Goal: Task Accomplishment & Management: Manage account settings

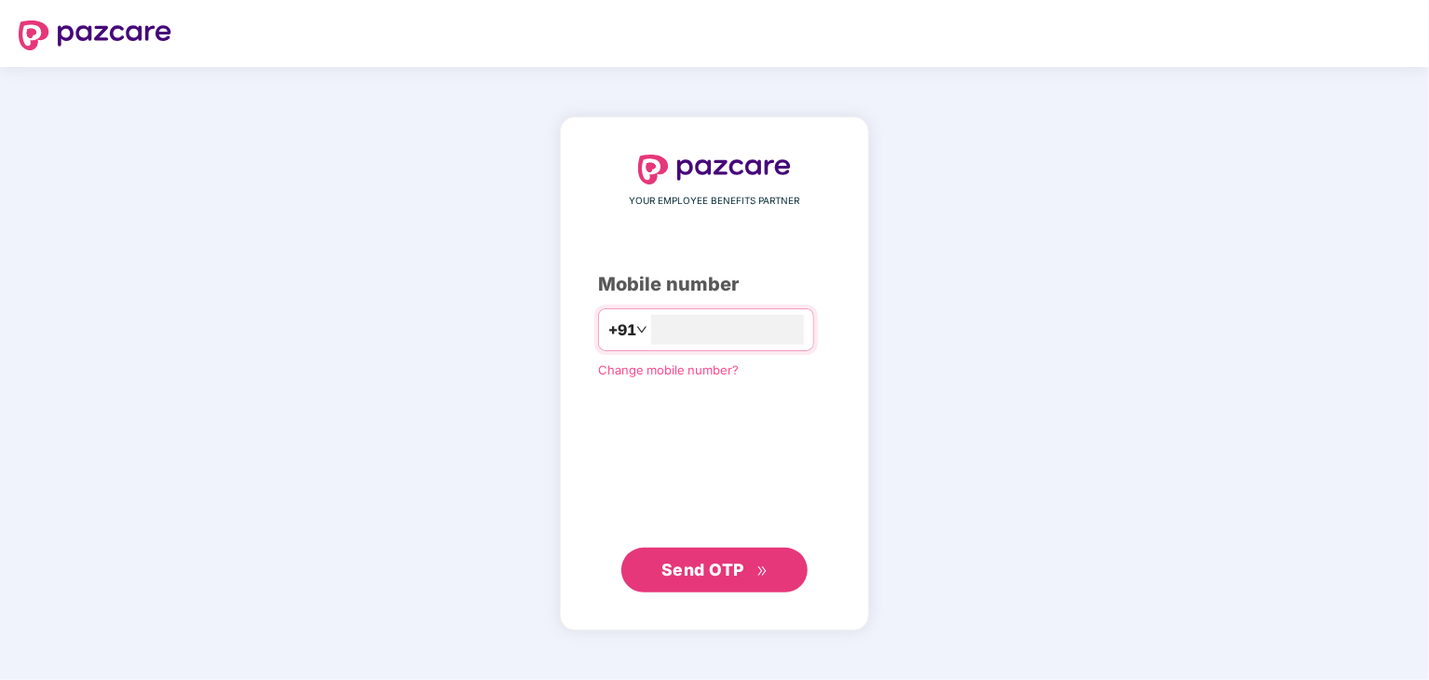
type input "*"
type input "**********"
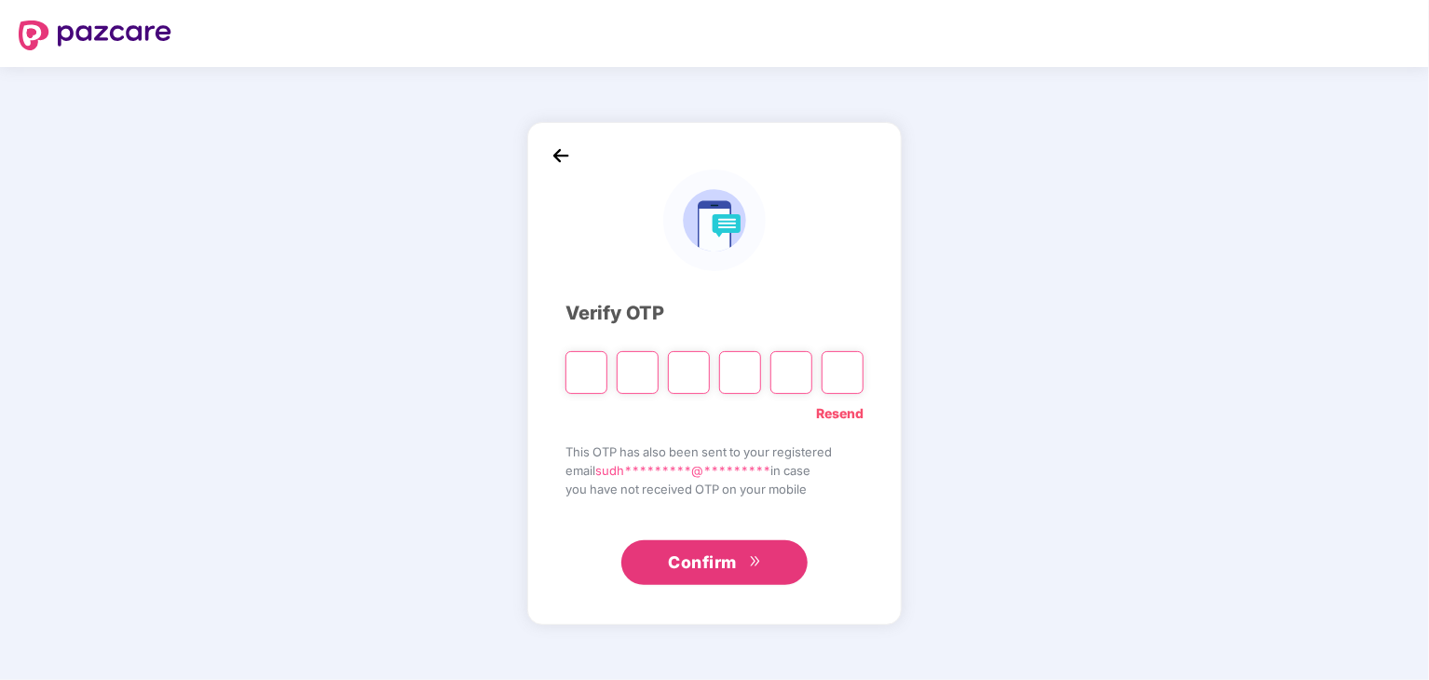
type input "*"
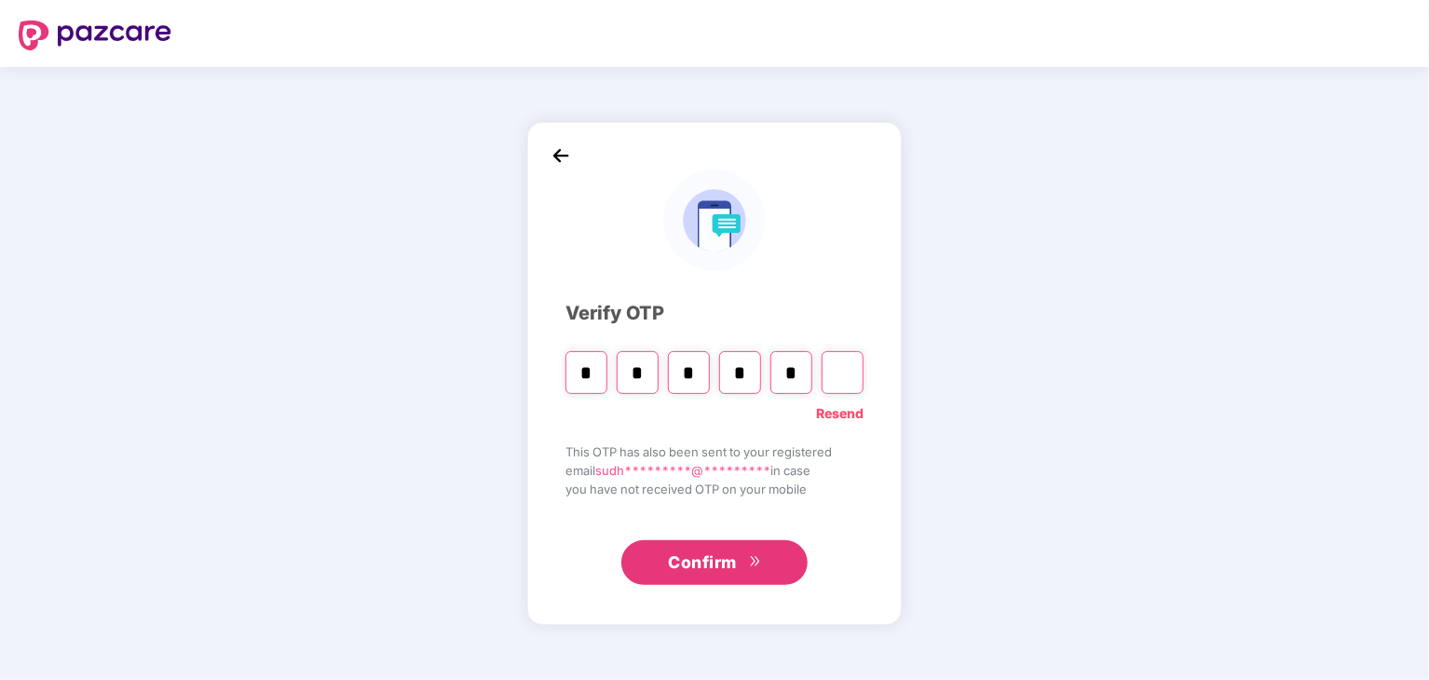
type input "*"
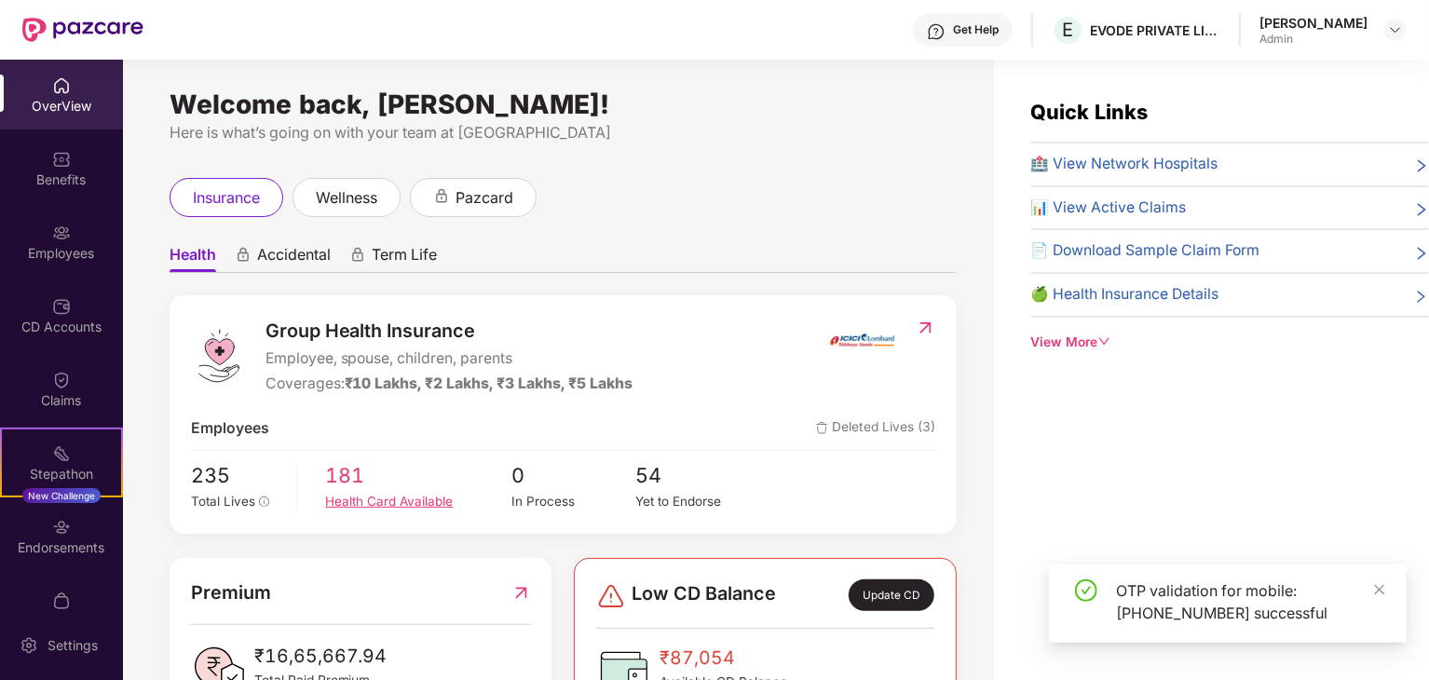
click at [408, 471] on span "181" at bounding box center [419, 476] width 186 height 32
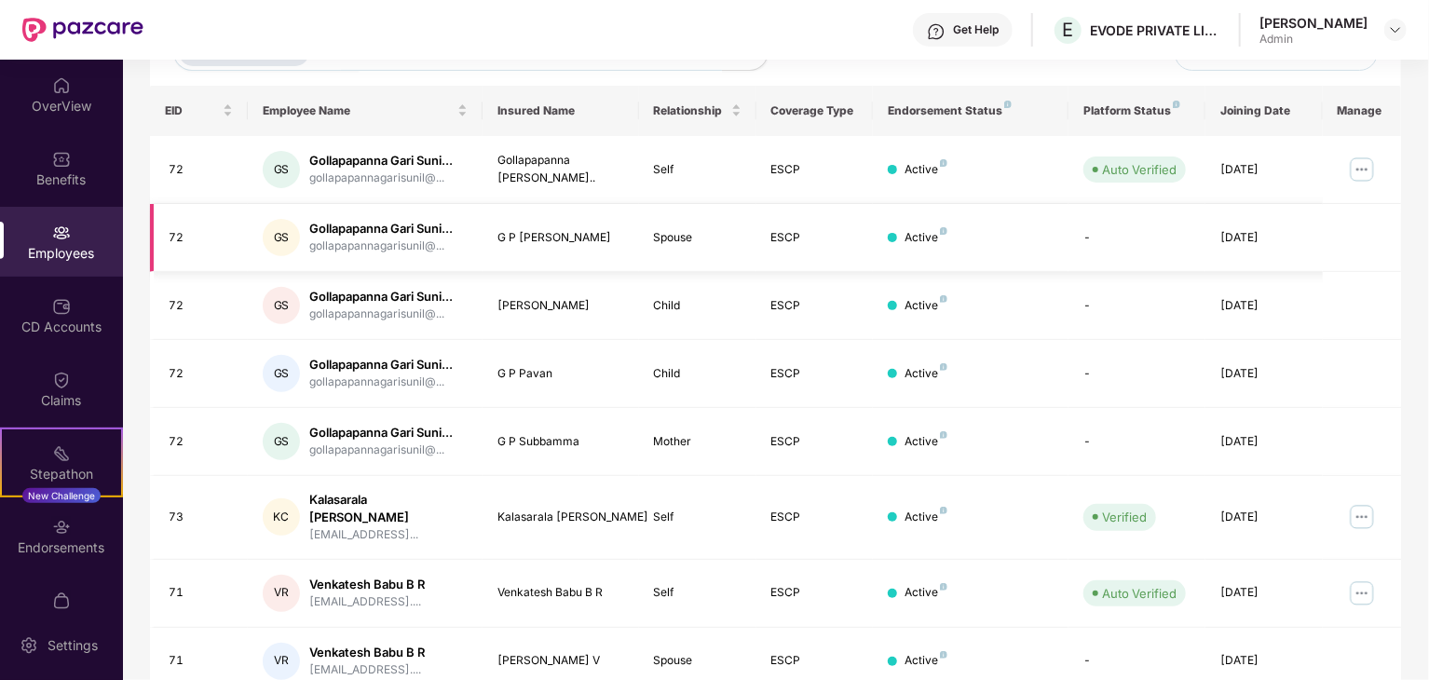
scroll to position [462, 0]
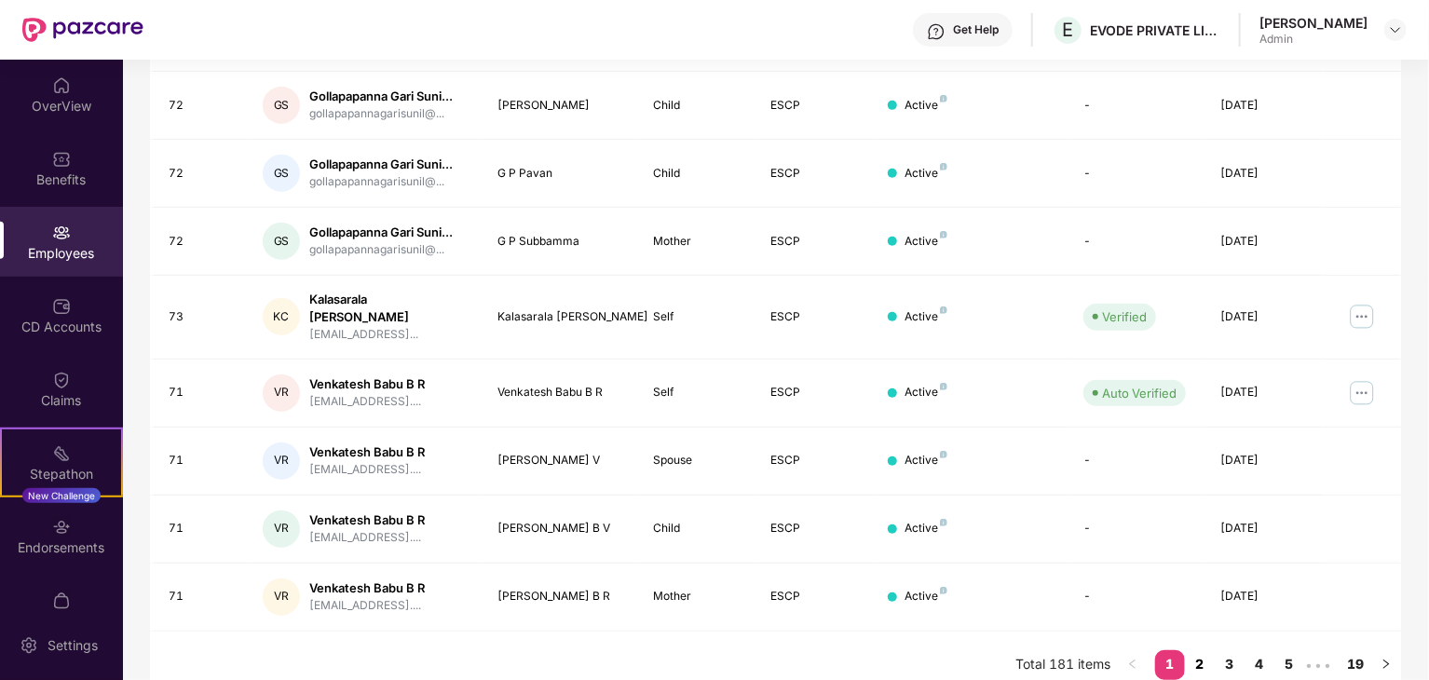
click at [1200, 650] on link "2" at bounding box center [1200, 664] width 30 height 28
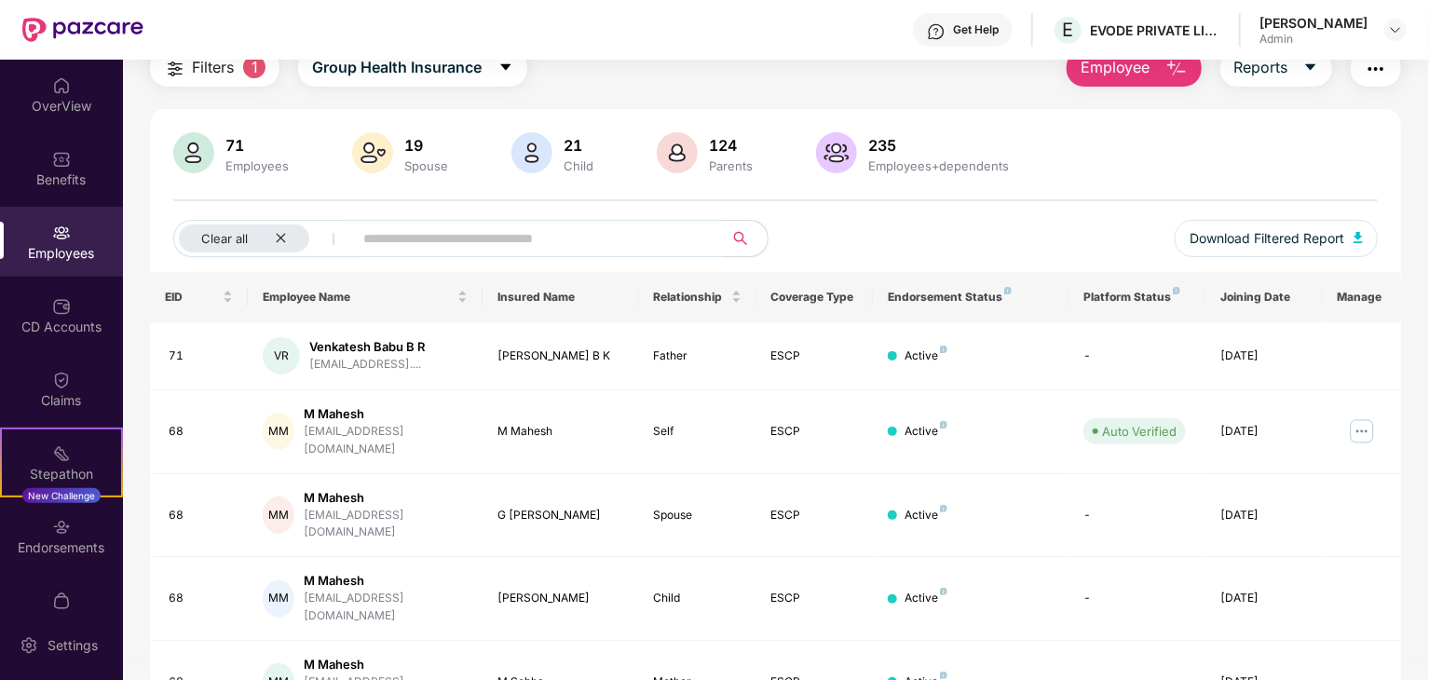
scroll to position [0, 0]
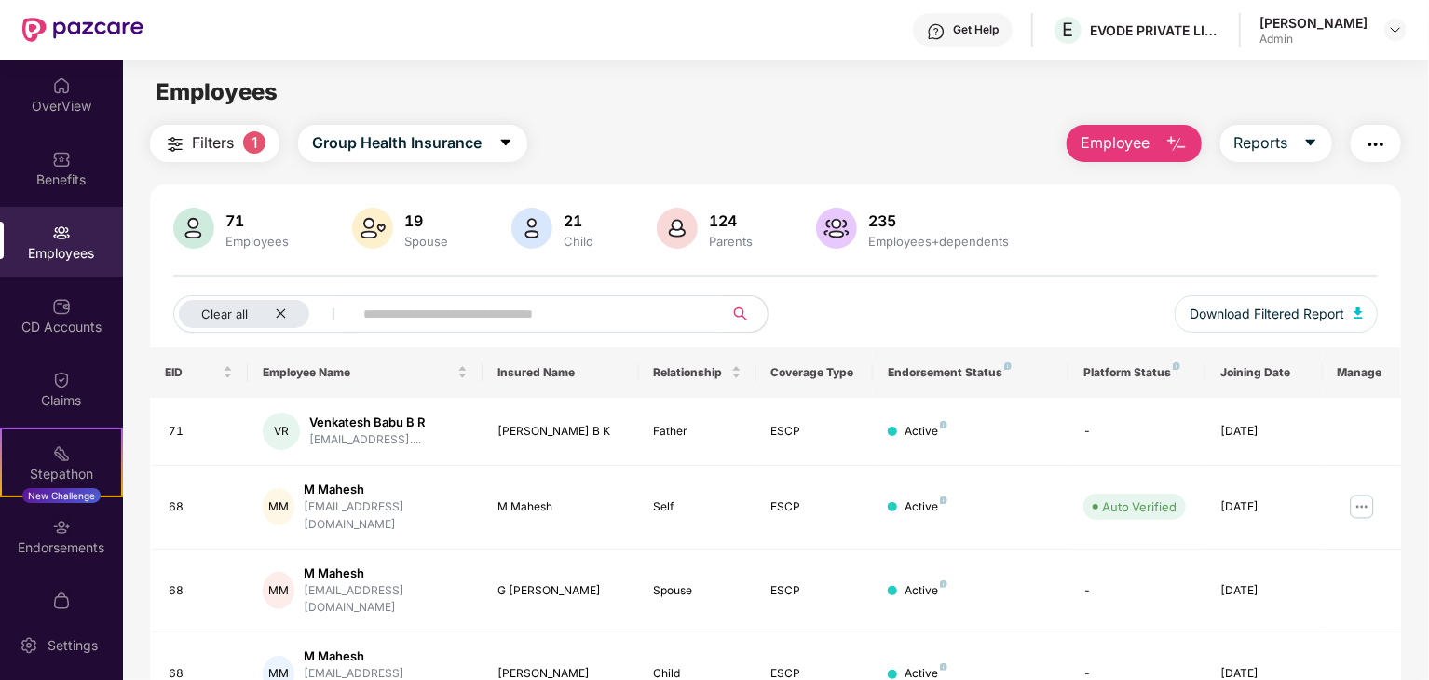
click at [510, 320] on input "text" at bounding box center [530, 314] width 334 height 28
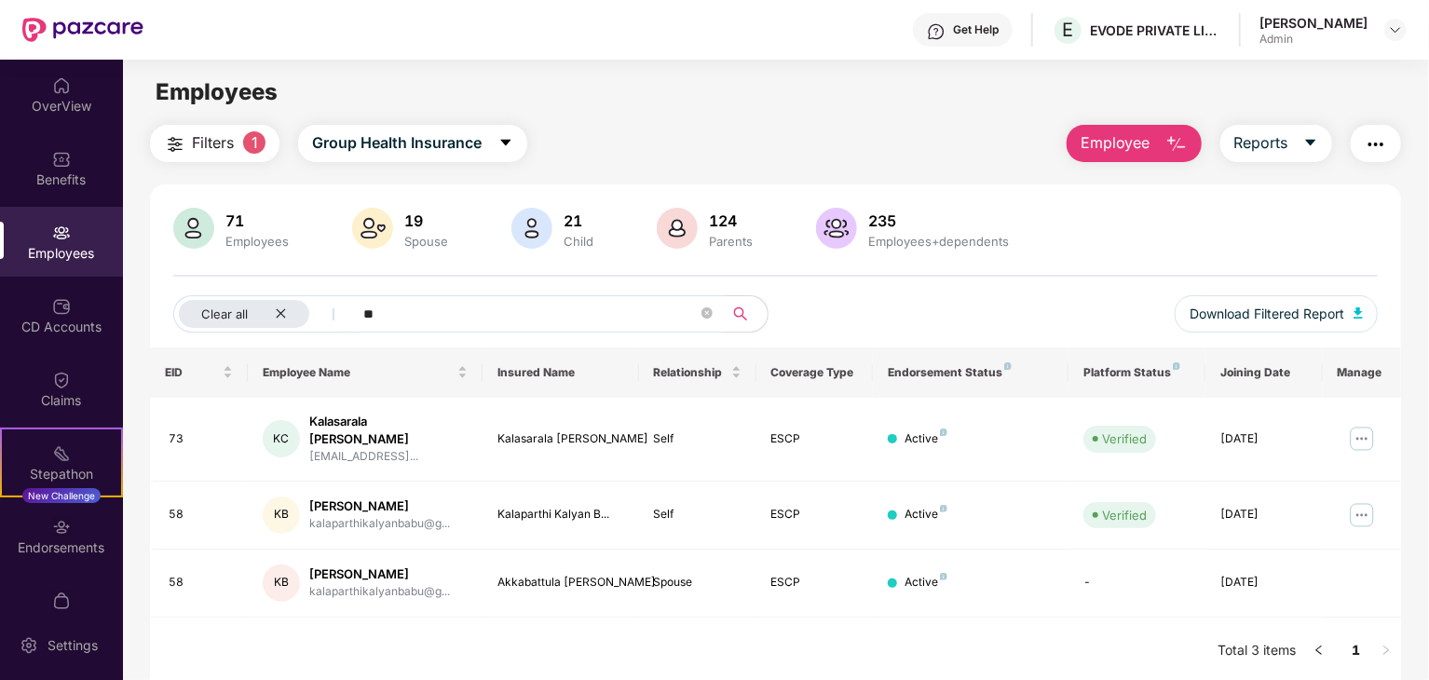
type input "*"
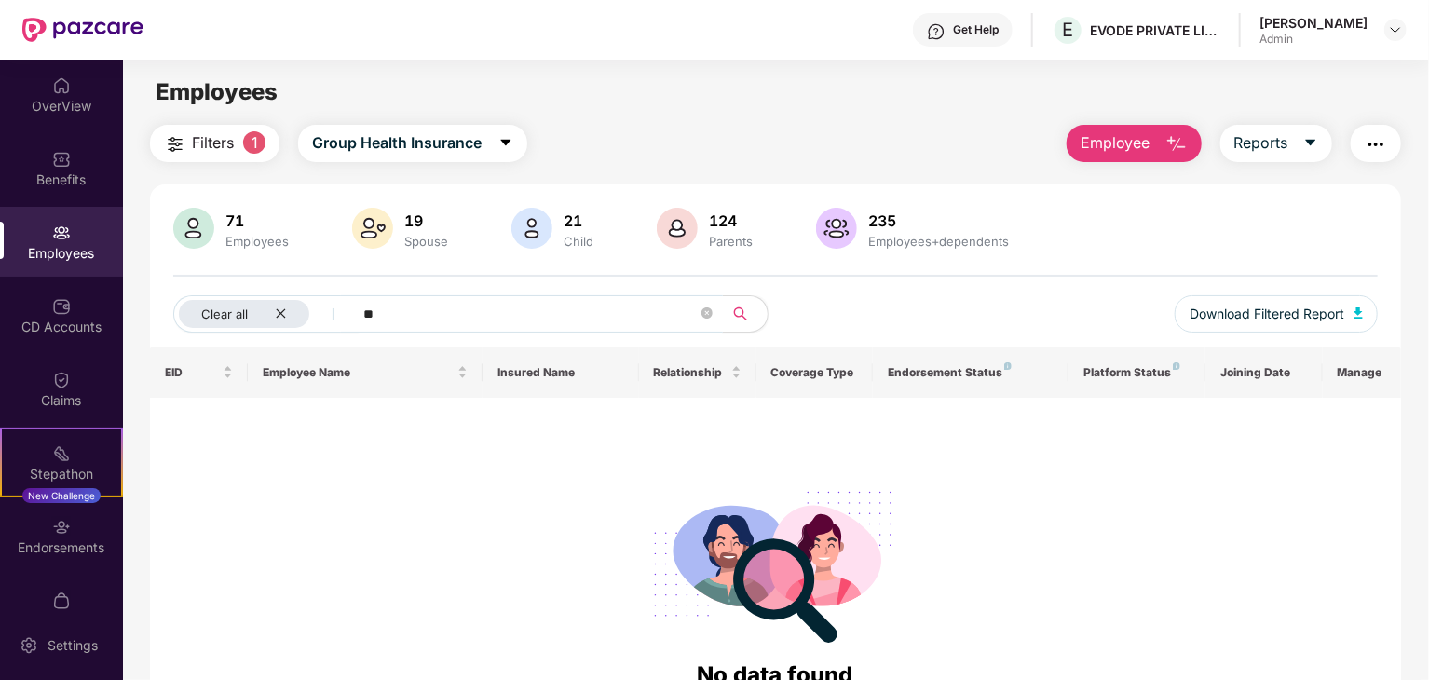
type input "*"
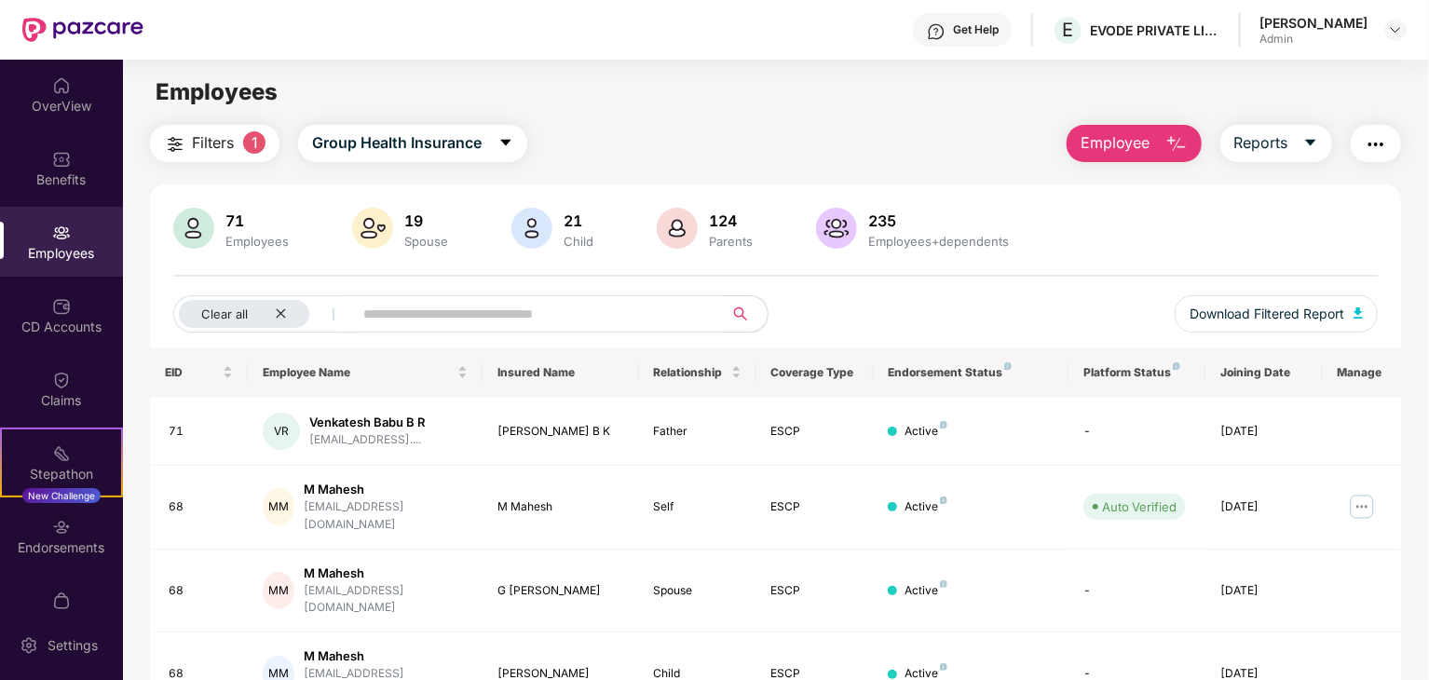
click at [430, 310] on input "text" at bounding box center [530, 314] width 334 height 28
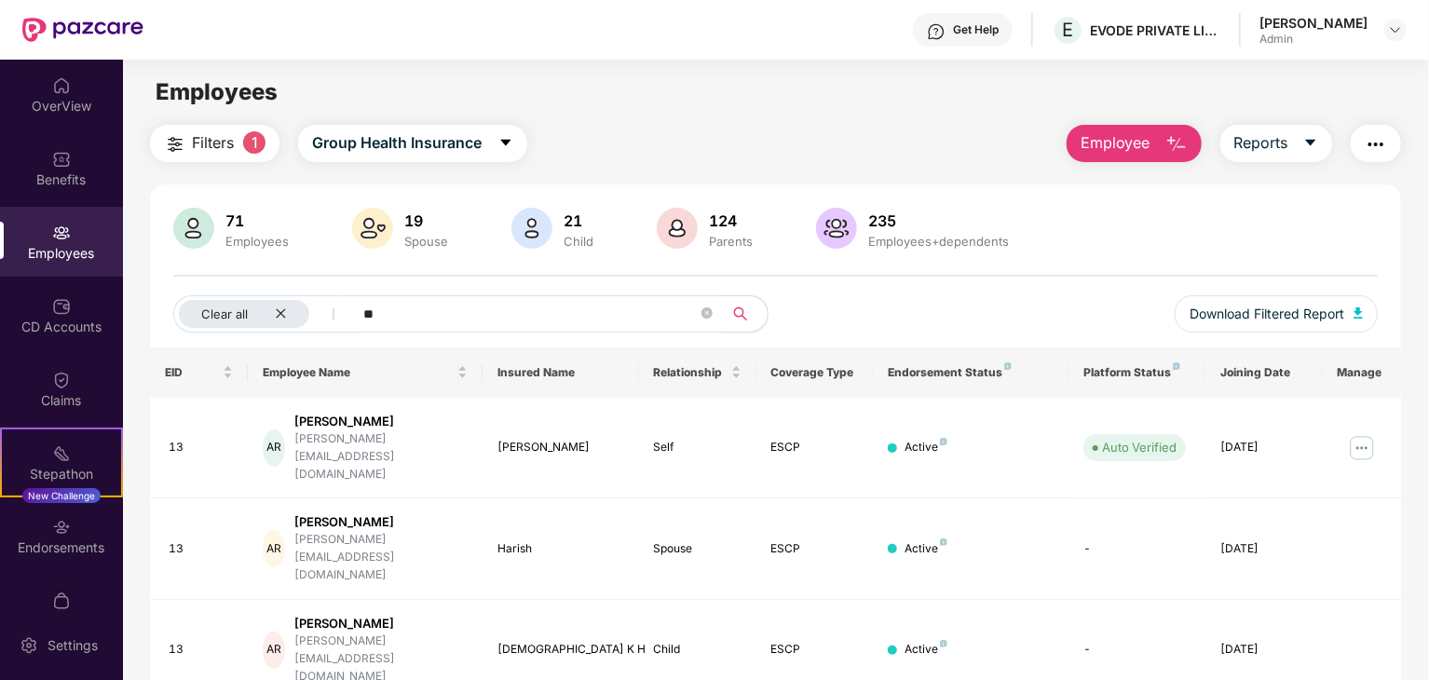
type input "*"
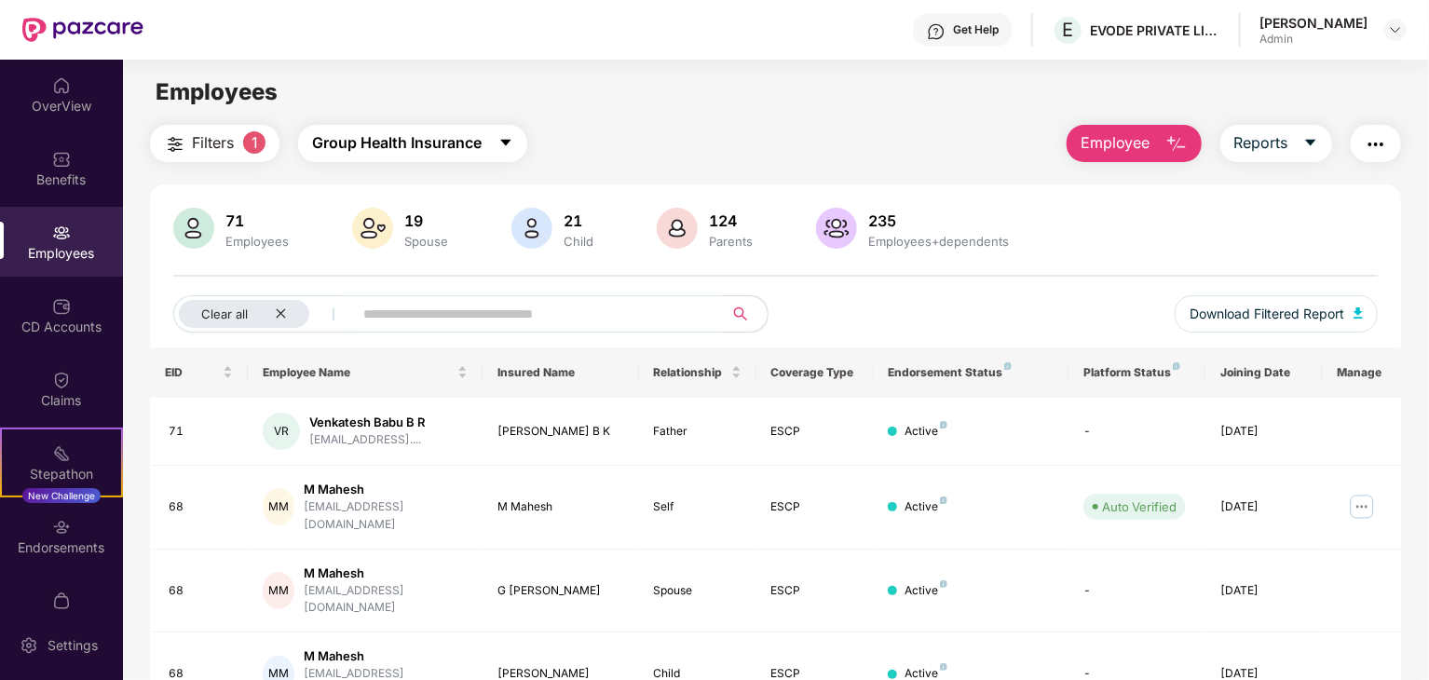
click at [490, 143] on button "Group Health Insurance" at bounding box center [412, 143] width 229 height 37
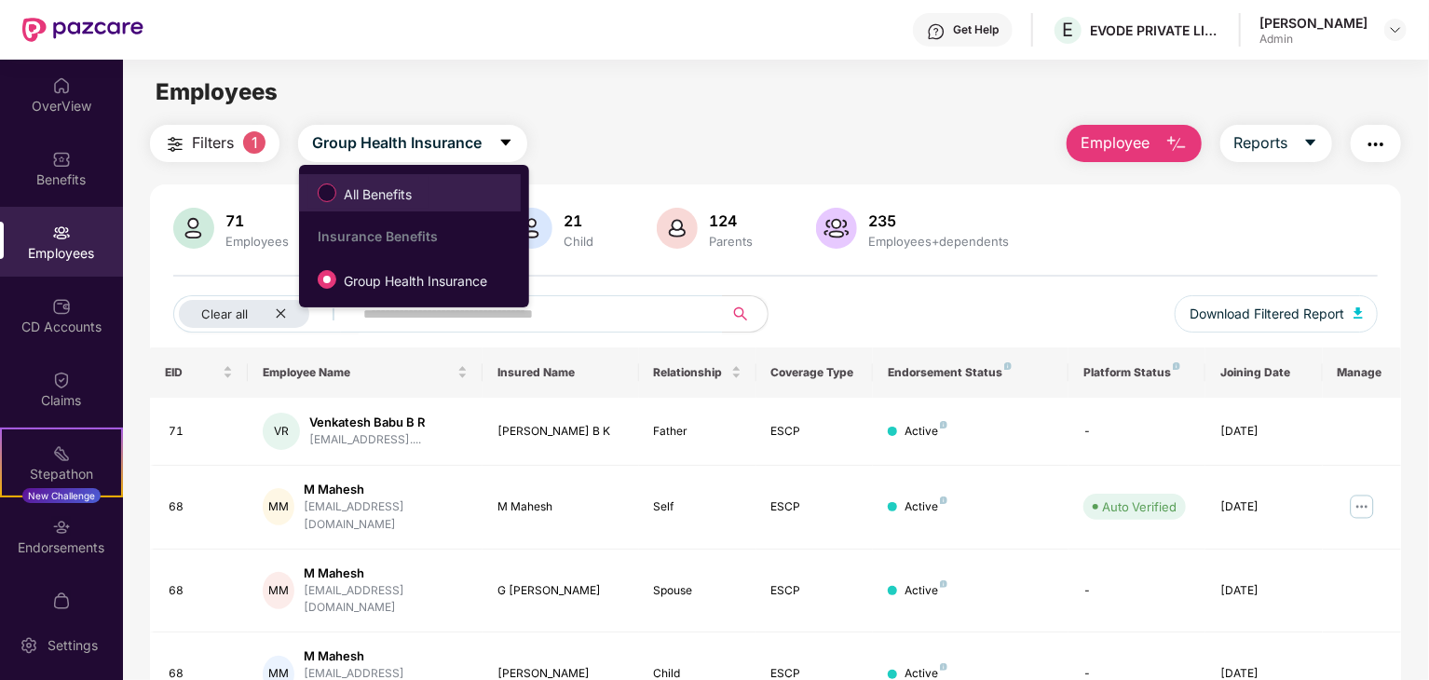
click at [400, 199] on span "All Benefits" at bounding box center [377, 194] width 83 height 20
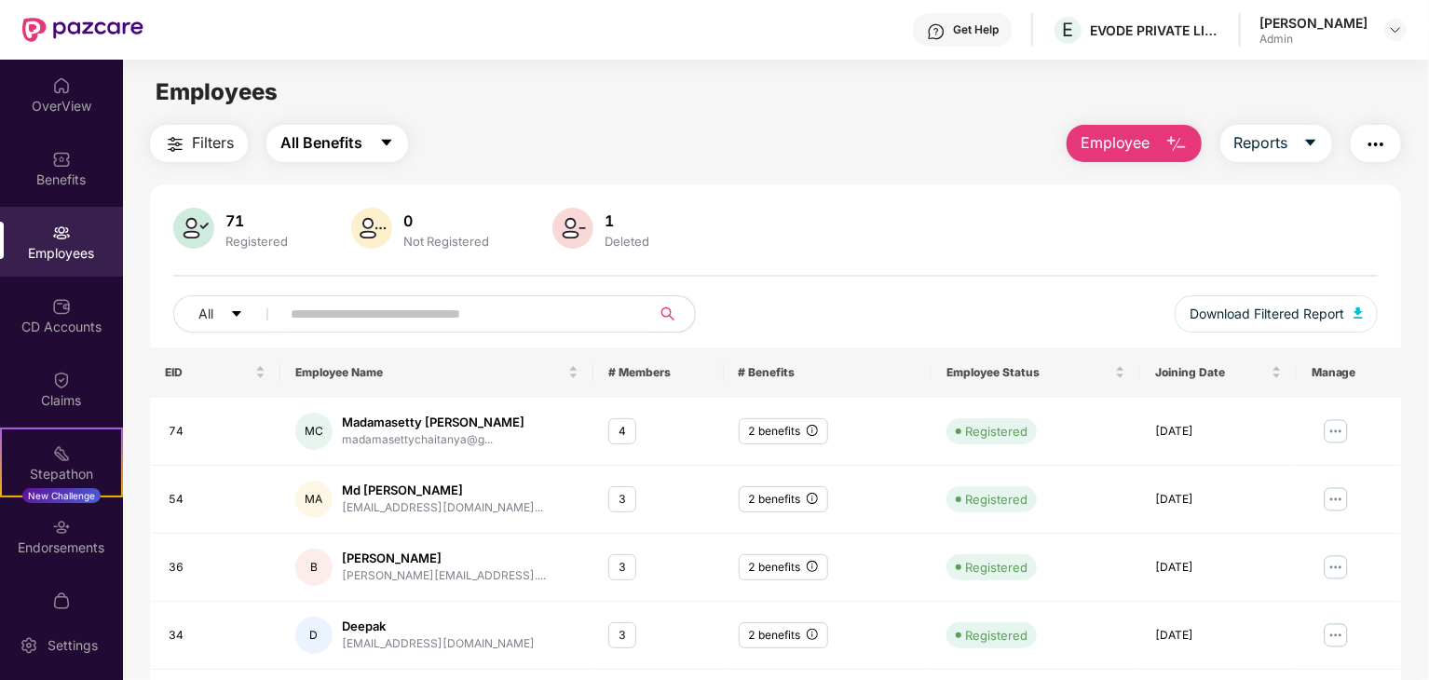
click at [385, 146] on icon "caret-down" at bounding box center [386, 142] width 15 height 15
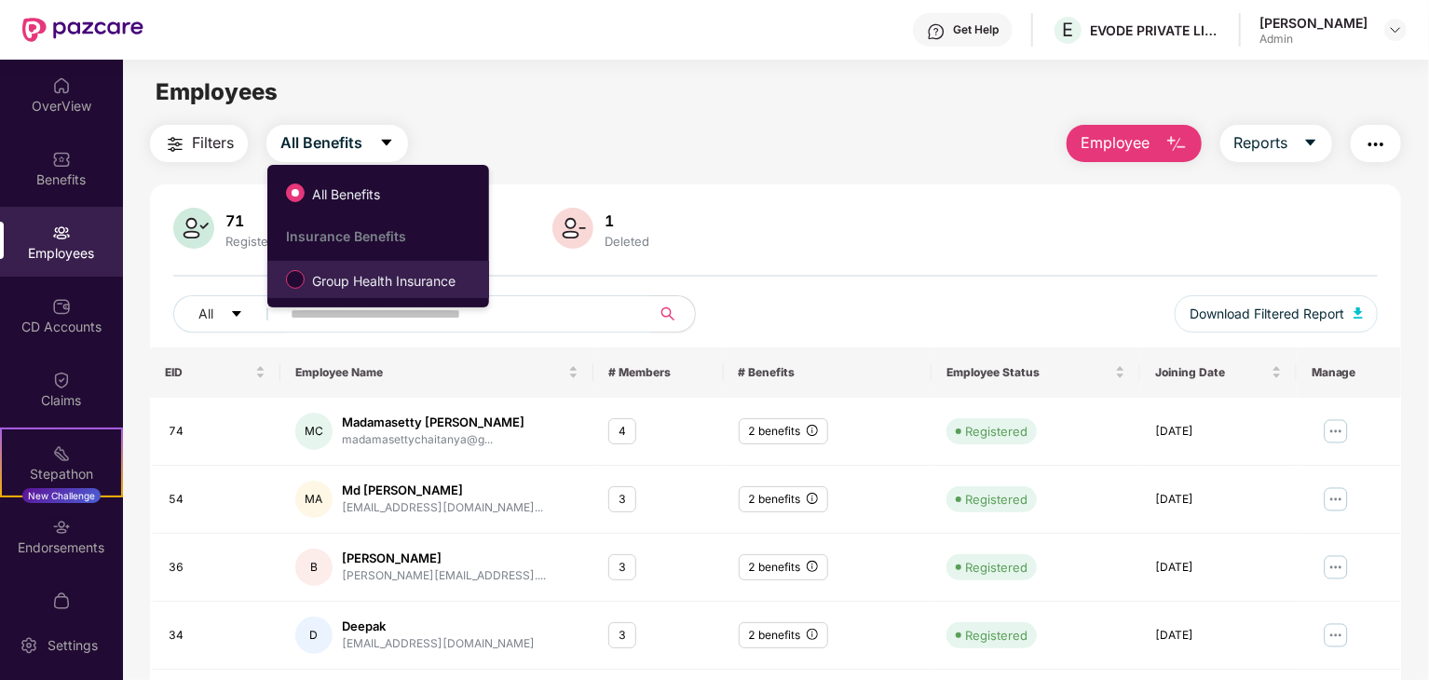
click at [428, 294] on label "Group Health Insurance" at bounding box center [375, 280] width 196 height 32
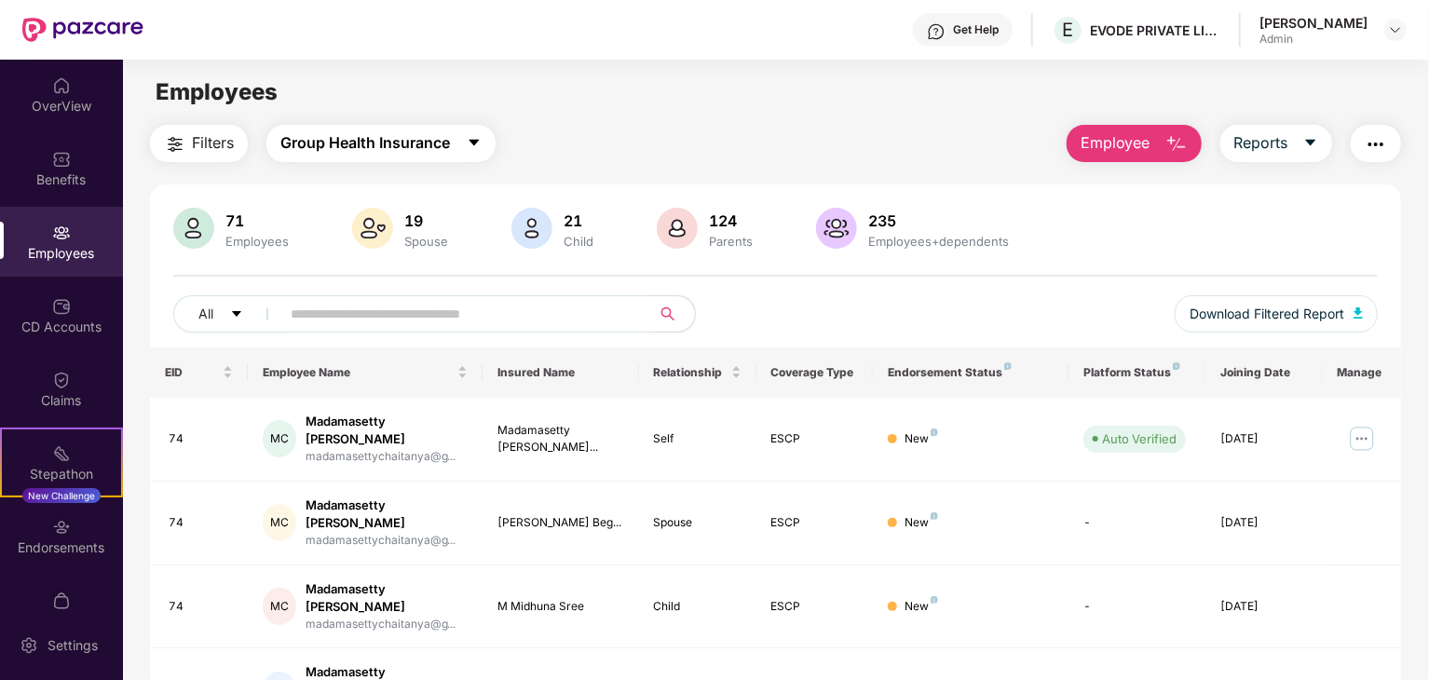
click at [408, 150] on span "Group Health Insurance" at bounding box center [365, 142] width 170 height 23
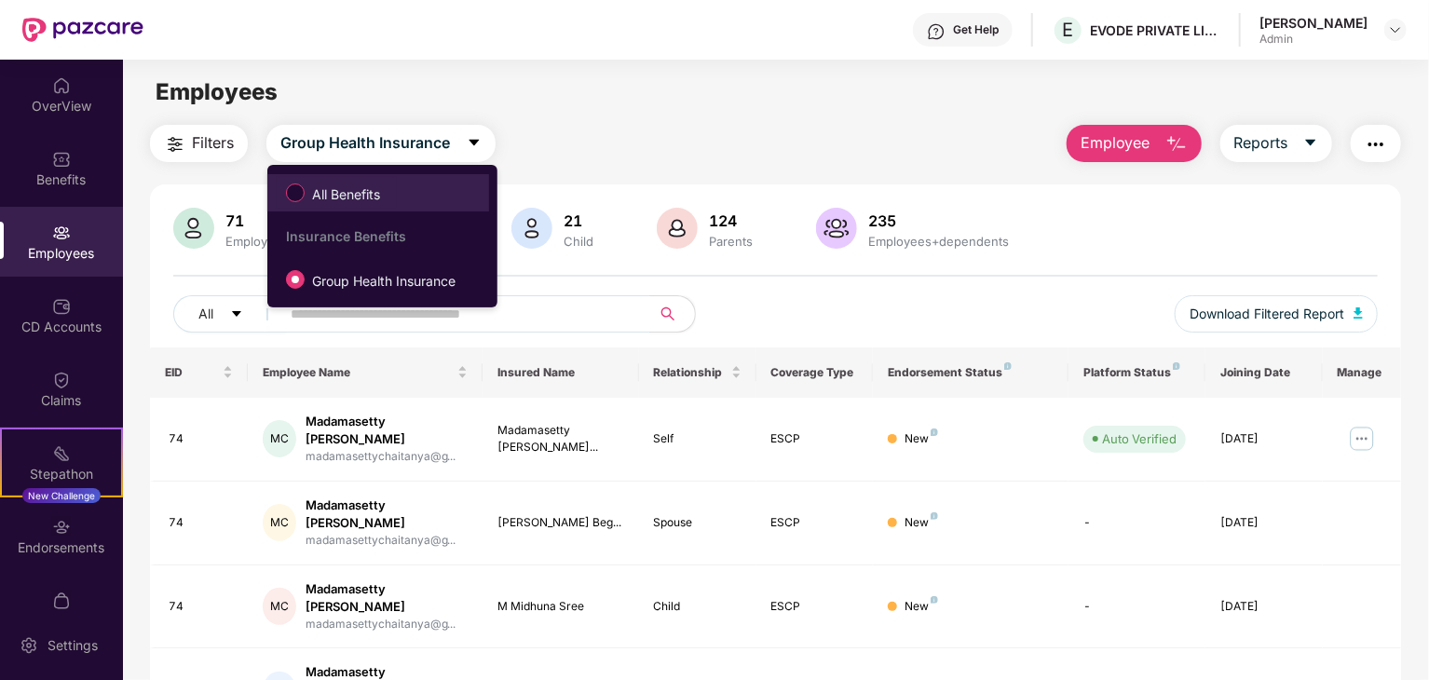
click at [377, 198] on span "All Benefits" at bounding box center [346, 194] width 83 height 20
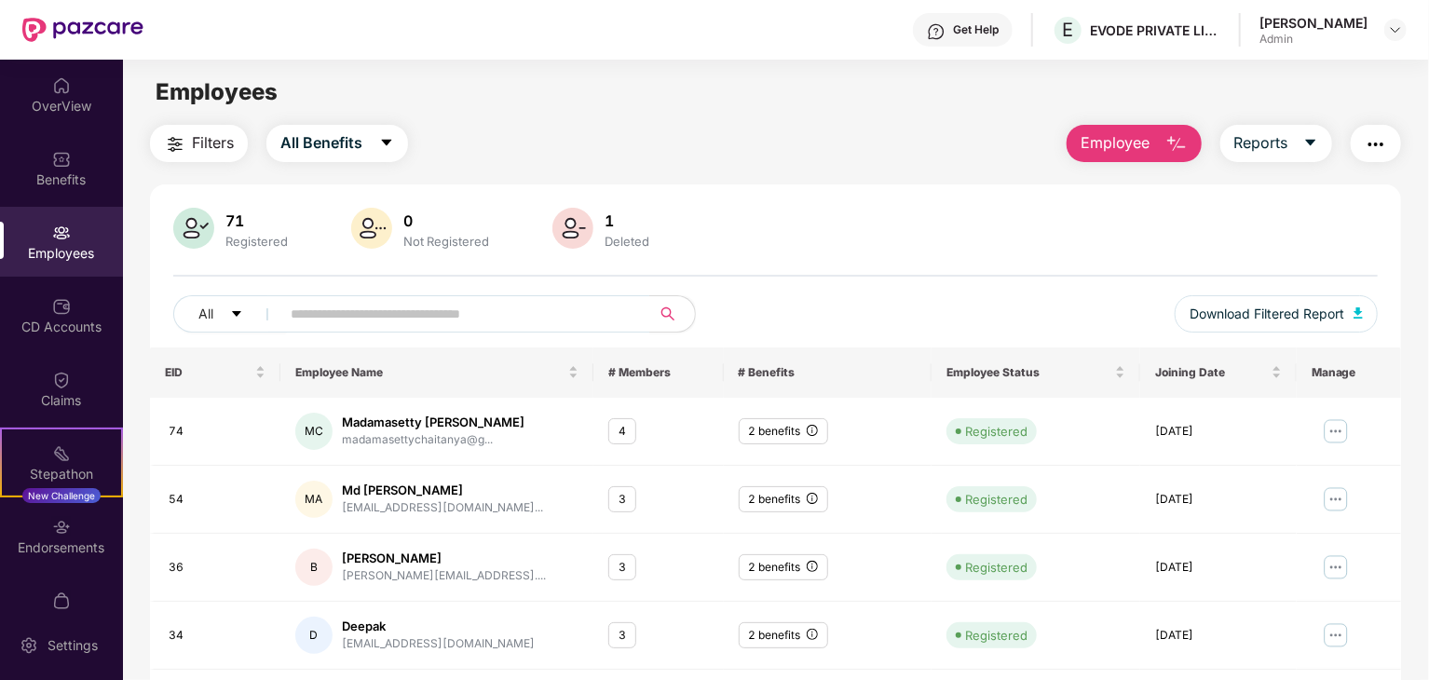
click at [608, 239] on div "Deleted" at bounding box center [627, 241] width 52 height 15
drag, startPoint x: 657, startPoint y: 242, endPoint x: 544, endPoint y: 306, distance: 129.3
click at [544, 306] on div "71 Registered 0 Not Registered 1 Deleted All Download Filtered Report" at bounding box center [775, 278] width 1251 height 140
click at [544, 306] on input "text" at bounding box center [458, 314] width 334 height 28
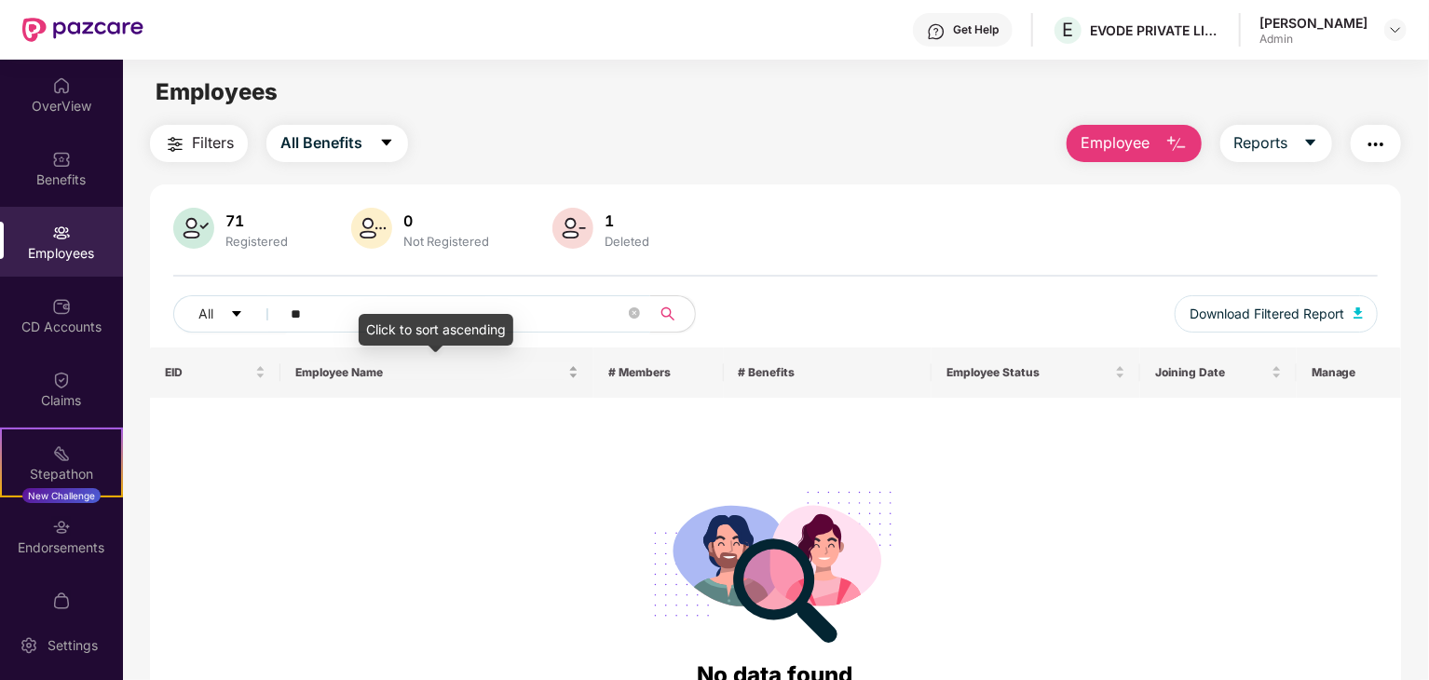
type input "*"
type input "*****"
click at [361, 160] on button "All Benefits" at bounding box center [337, 143] width 142 height 37
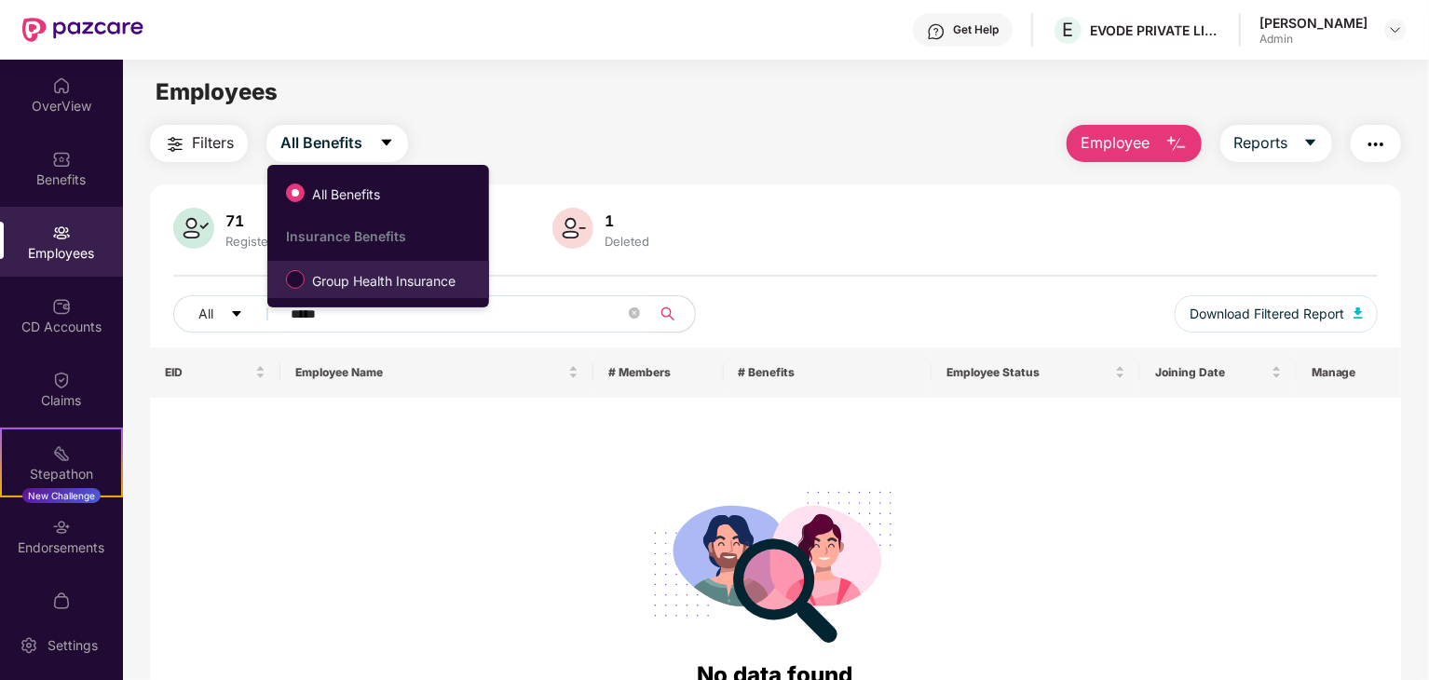
click at [320, 292] on label "Group Health Insurance" at bounding box center [375, 280] width 196 height 32
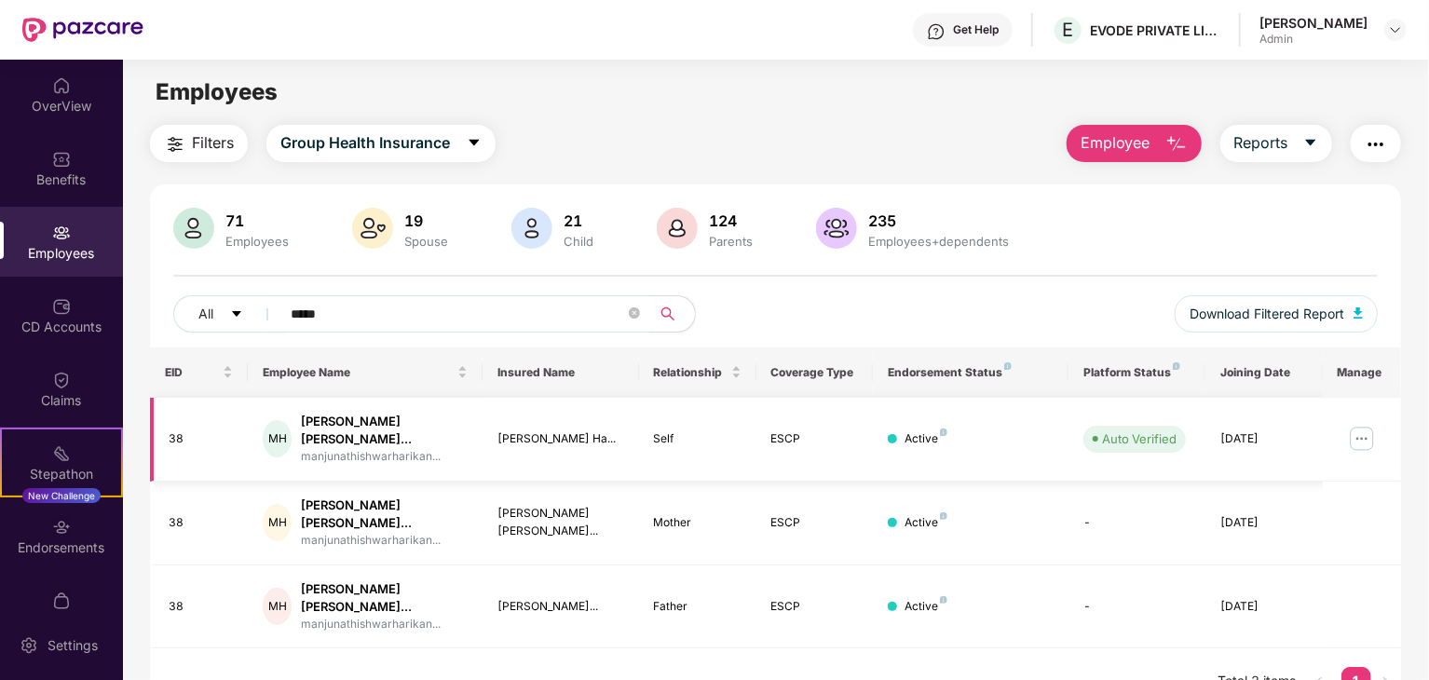
click at [1367, 428] on img at bounding box center [1362, 439] width 30 height 30
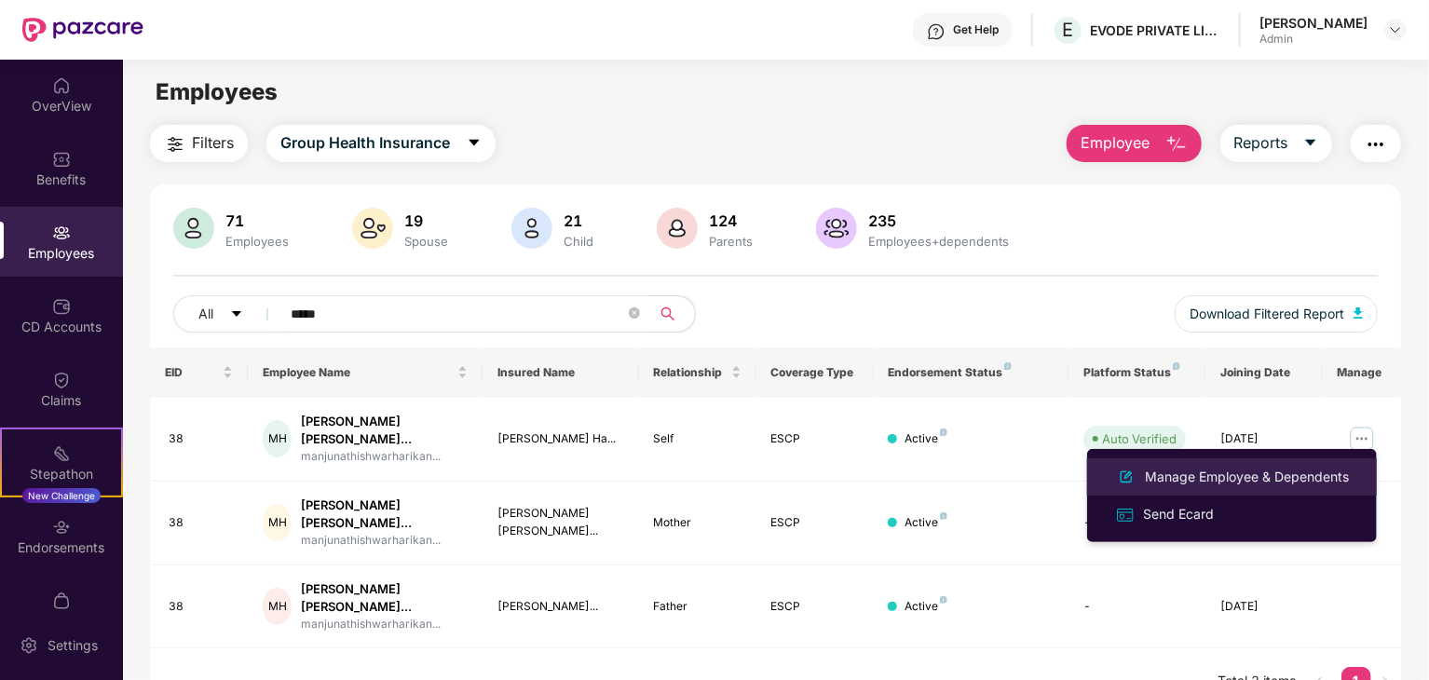
click at [1253, 483] on div "Manage Employee & Dependents" at bounding box center [1246, 477] width 211 height 20
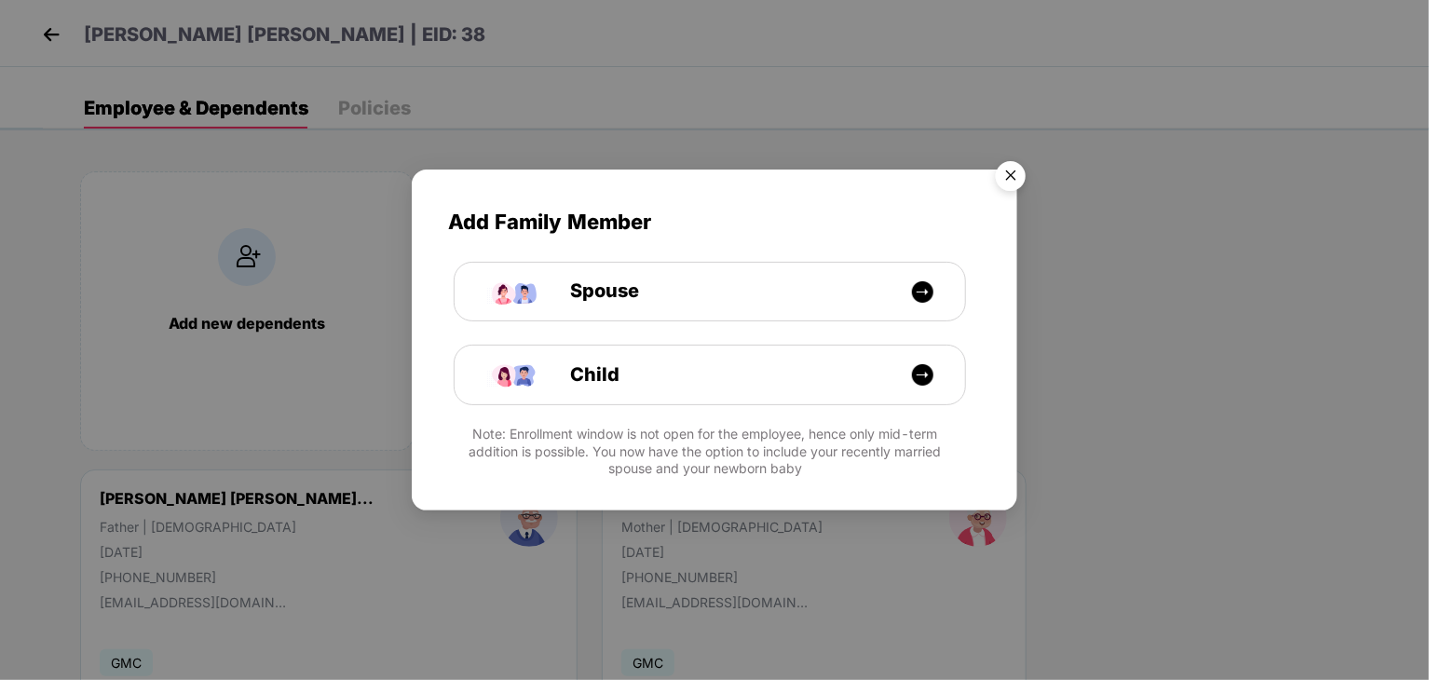
click at [1013, 184] on img "Close" at bounding box center [1011, 179] width 52 height 52
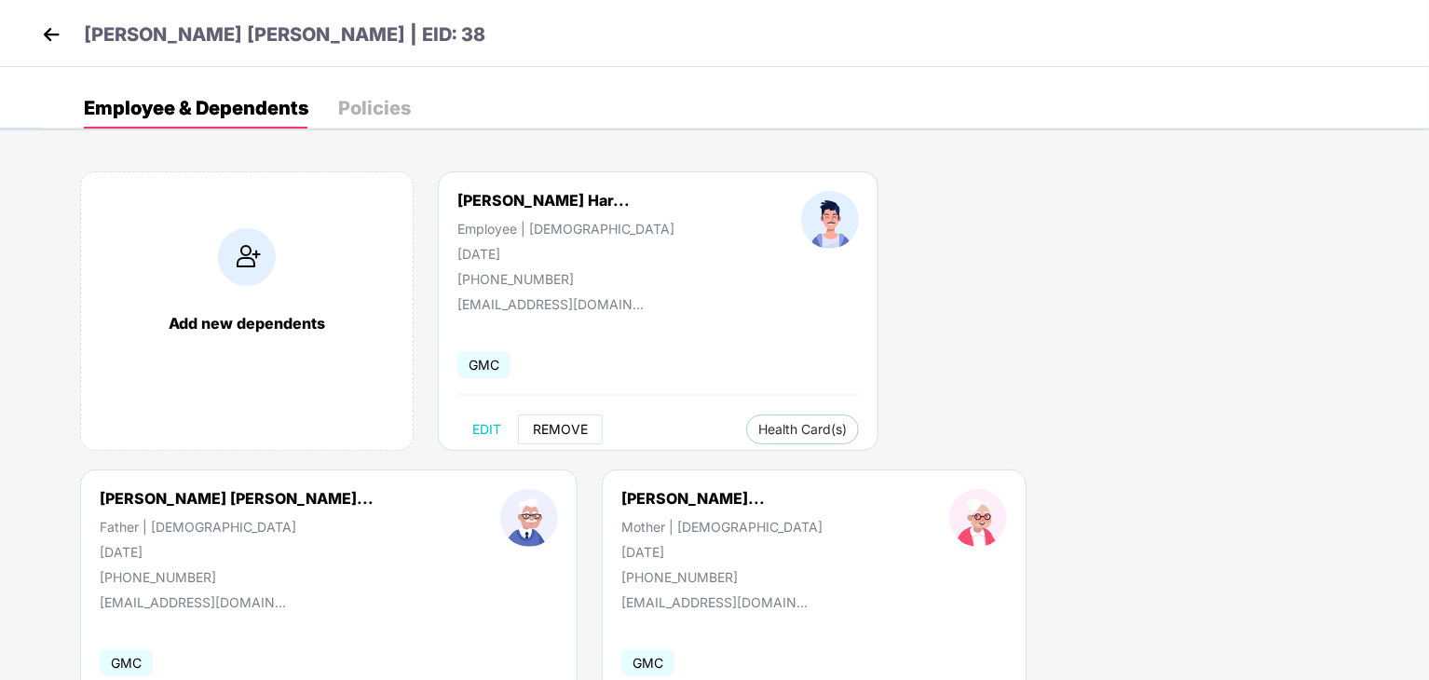
click at [575, 433] on span "REMOVE" at bounding box center [560, 429] width 55 height 15
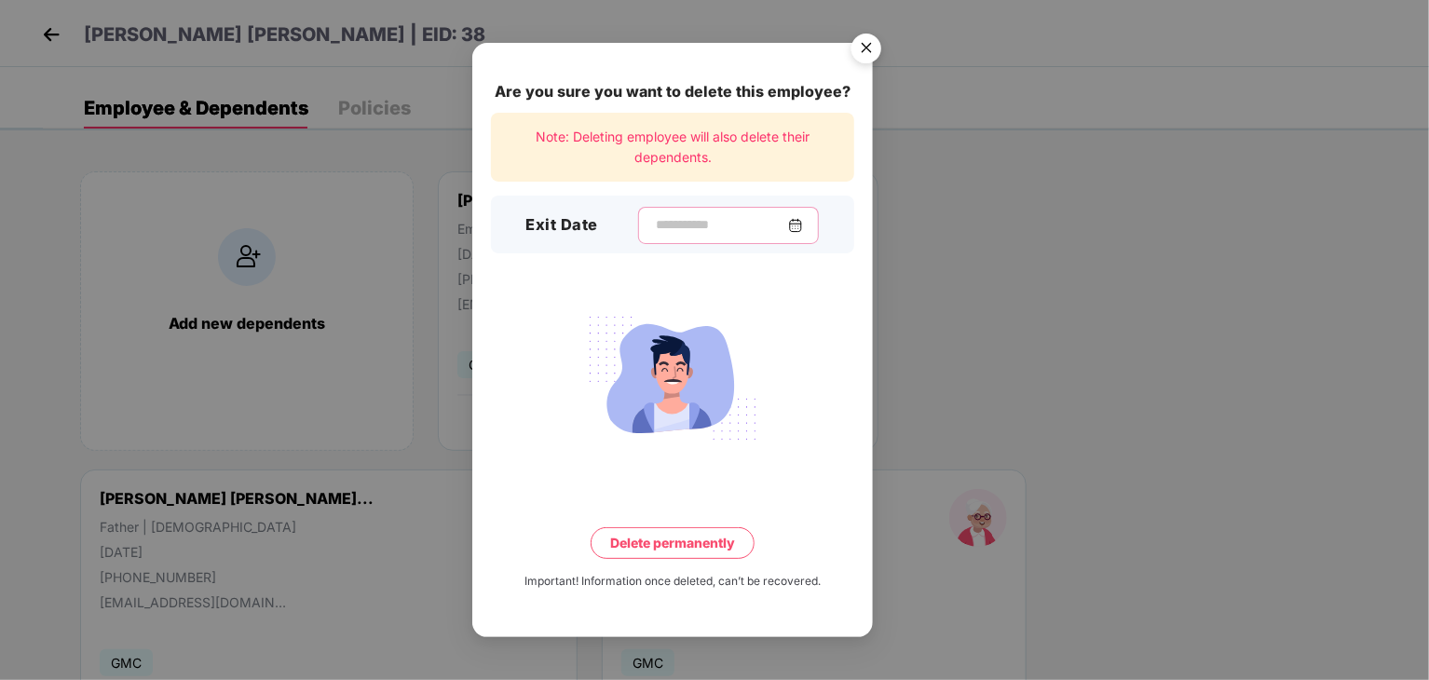
click at [788, 230] on input at bounding box center [721, 225] width 134 height 20
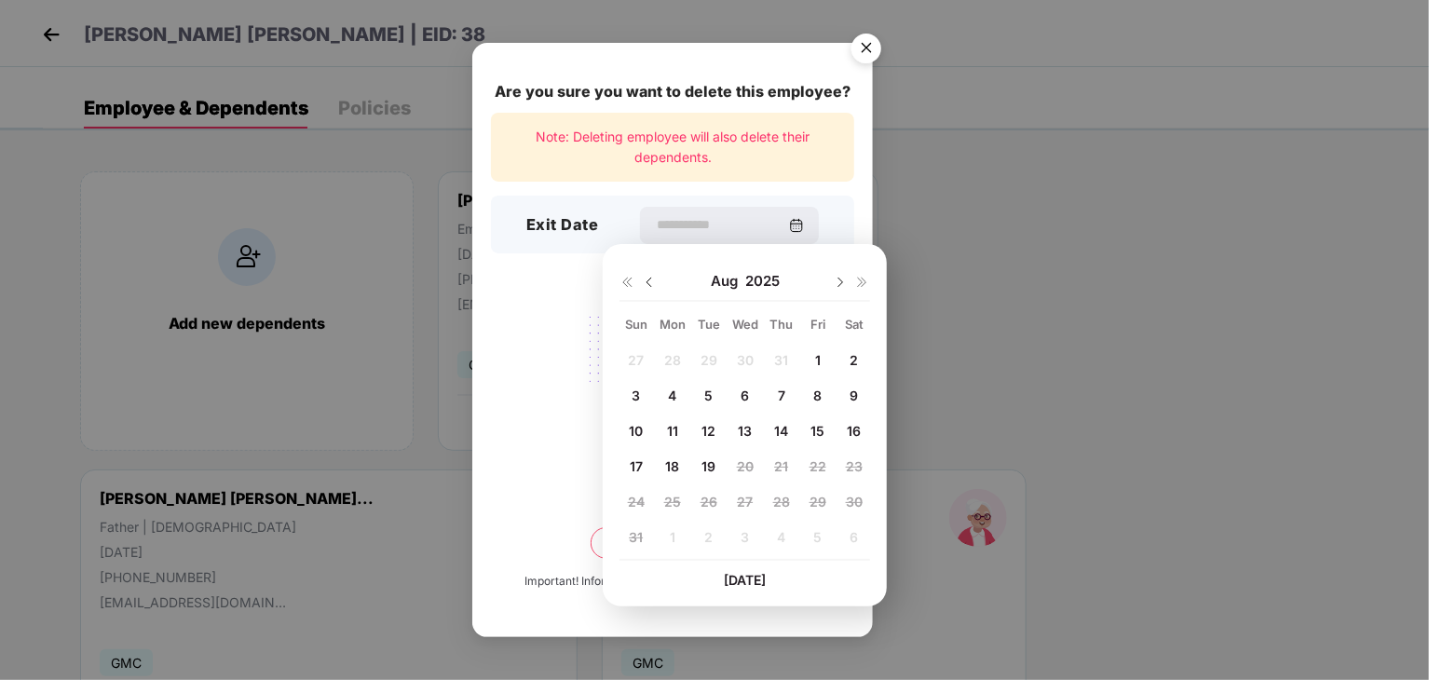
click at [651, 279] on img at bounding box center [649, 282] width 15 height 15
click at [782, 500] on span "31" at bounding box center [781, 502] width 14 height 16
type input "**********"
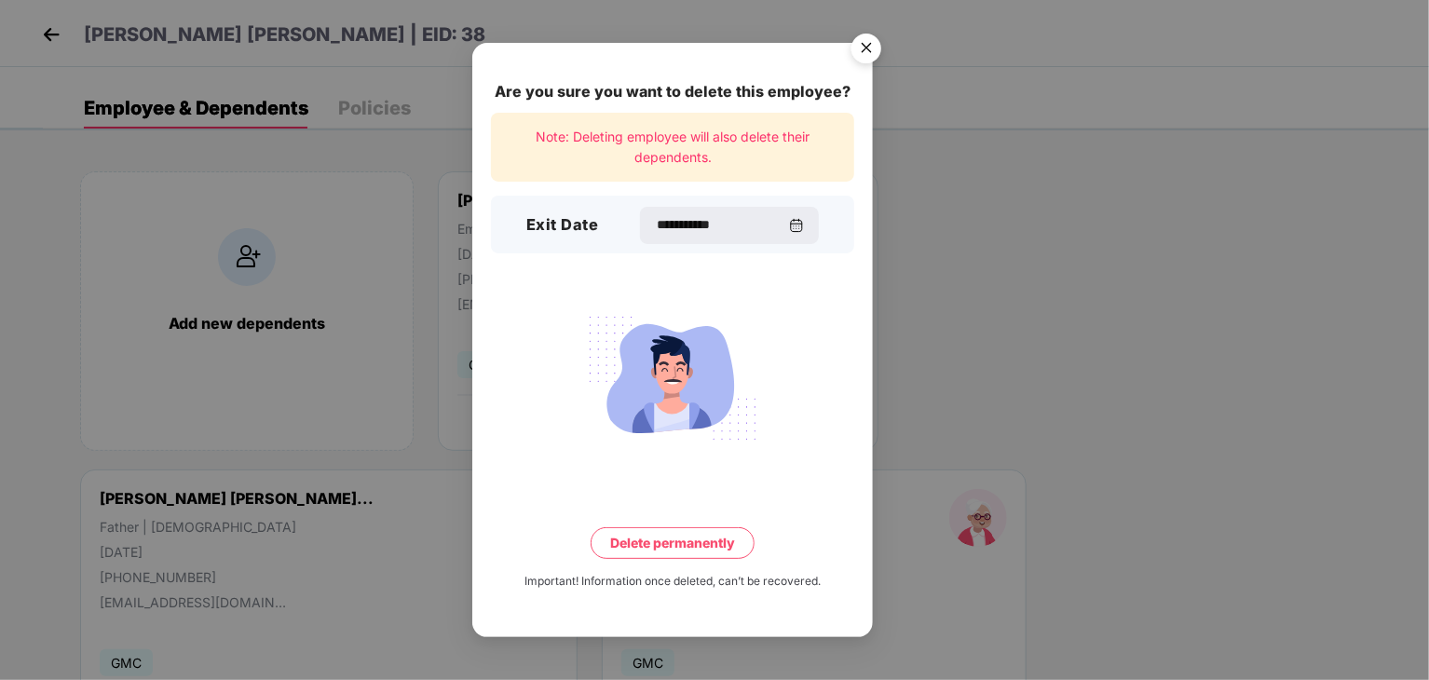
click at [695, 551] on button "Delete permanently" at bounding box center [673, 543] width 164 height 32
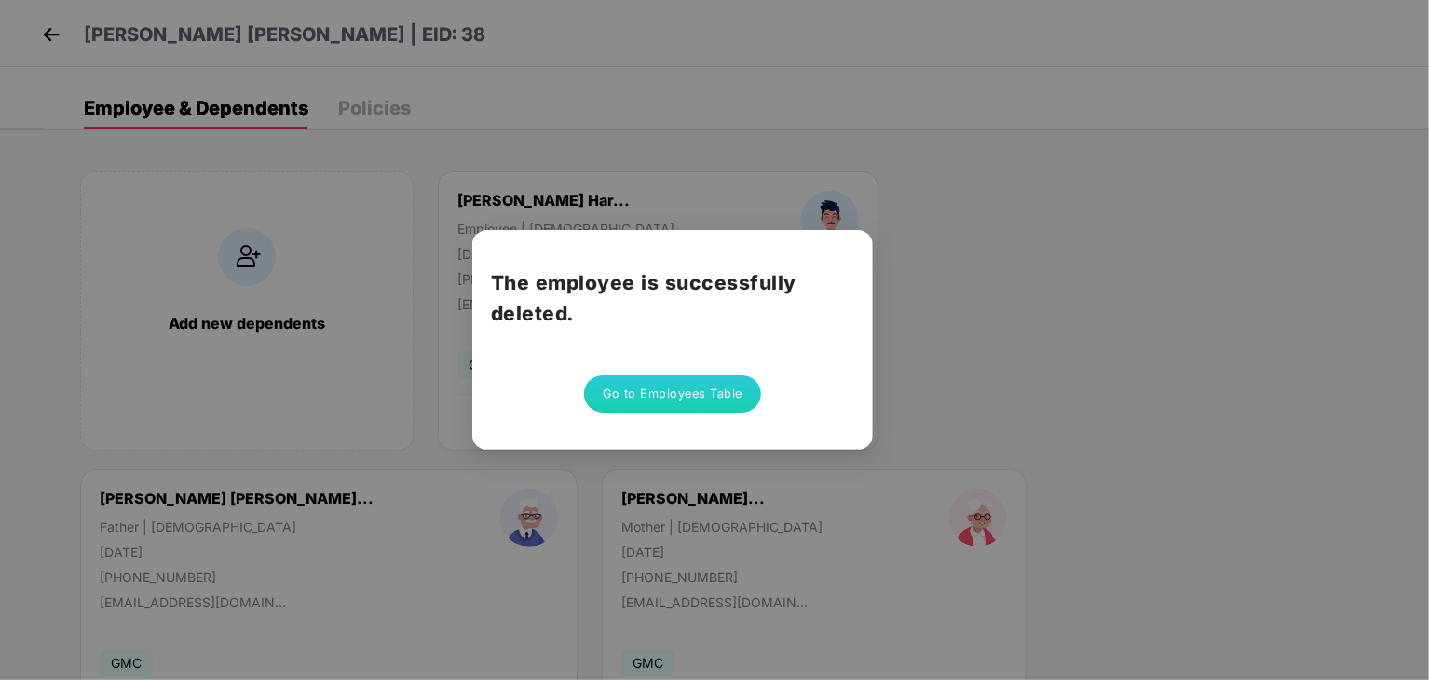
click at [691, 403] on button "Go to Employees Table" at bounding box center [672, 393] width 177 height 37
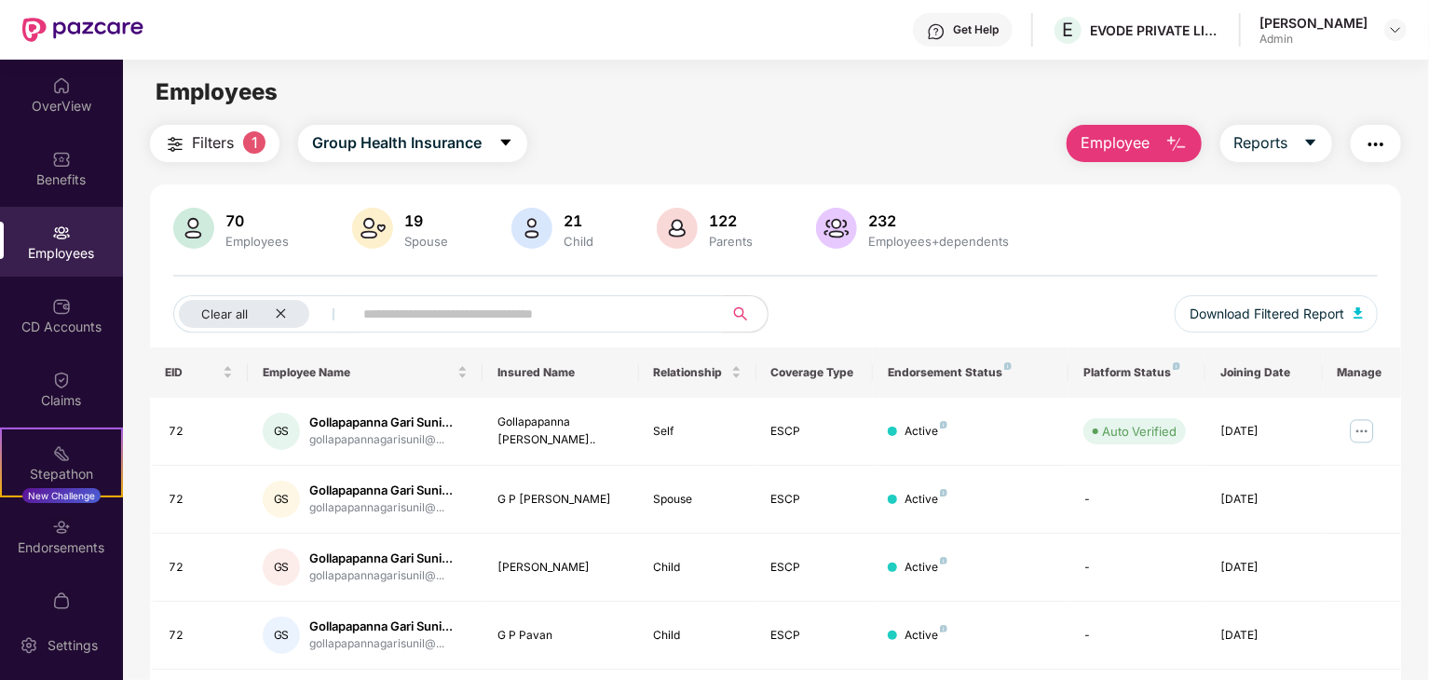
click at [603, 321] on input "text" at bounding box center [530, 314] width 334 height 28
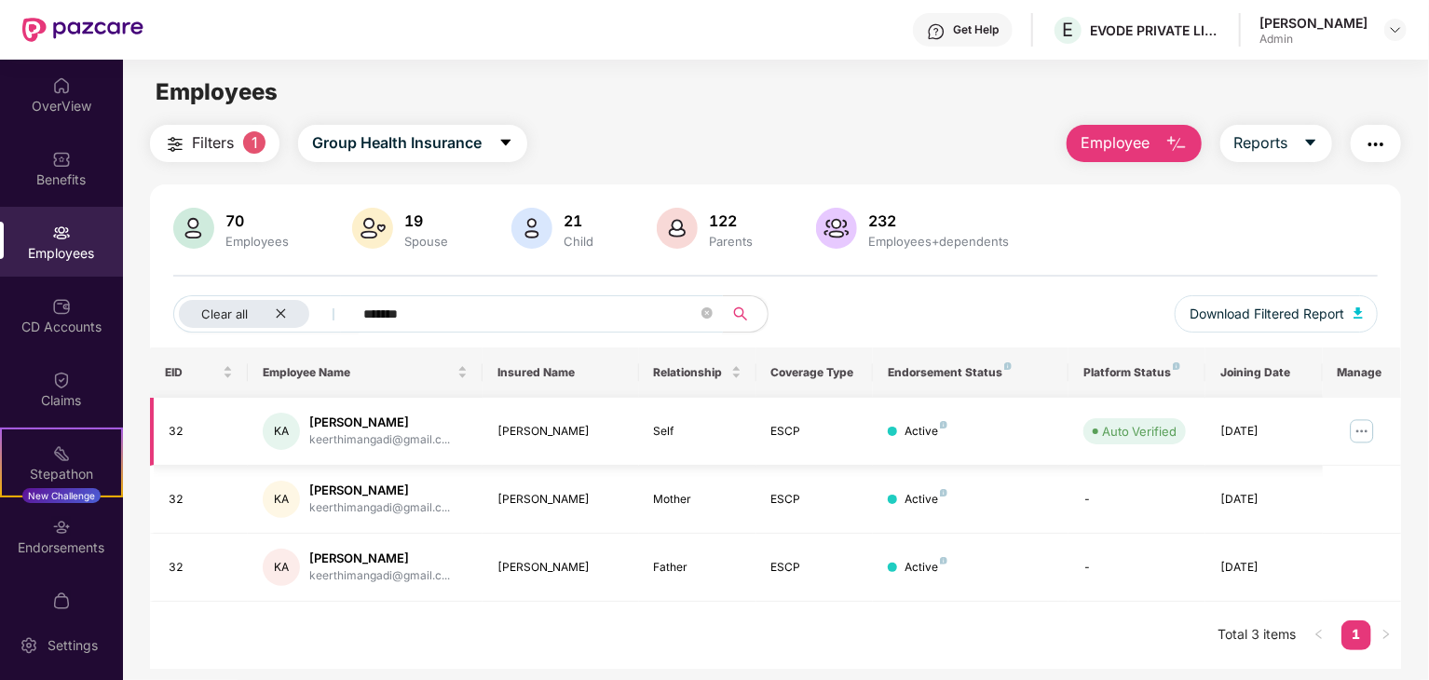
type input "*******"
click at [1364, 429] on img at bounding box center [1362, 431] width 30 height 30
